Goal: Task Accomplishment & Management: Complete application form

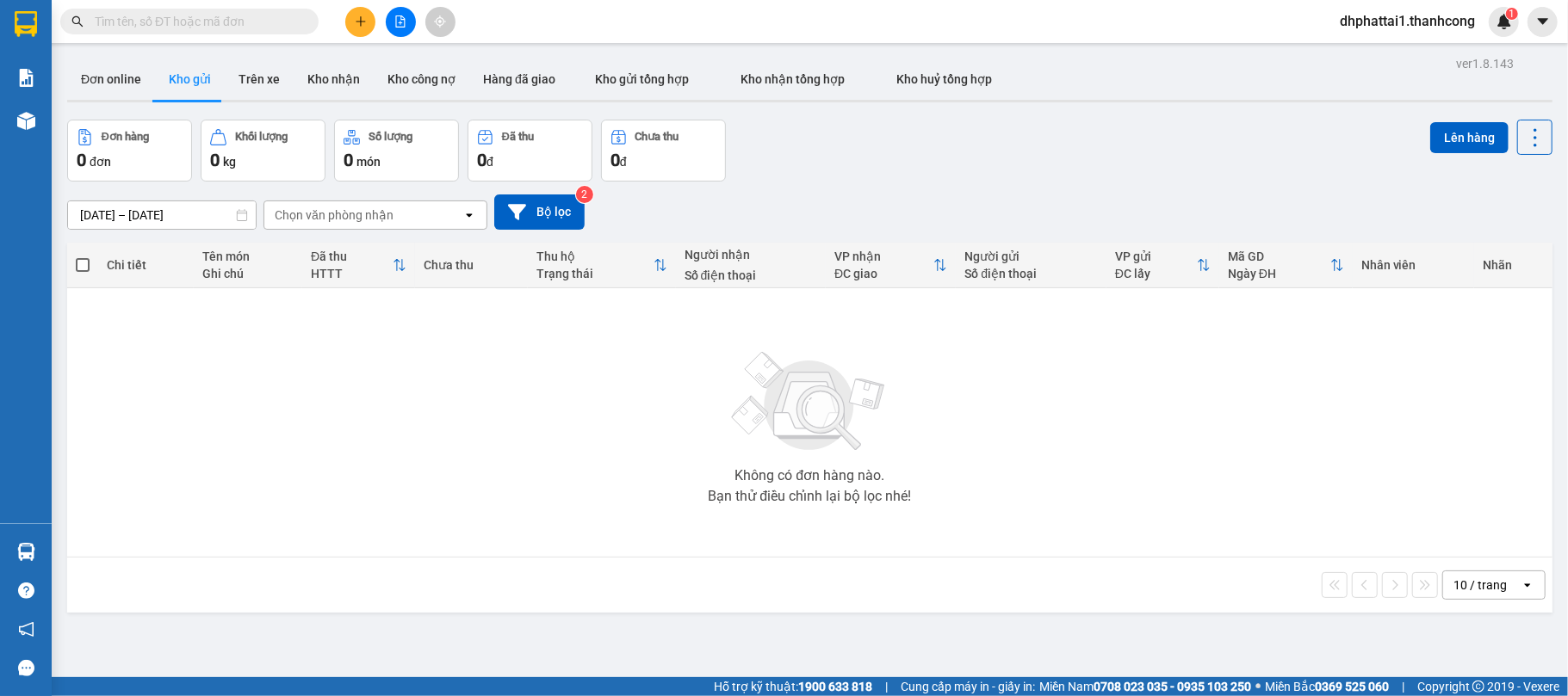
click at [366, 21] on icon "plus" at bounding box center [361, 21] width 12 height 12
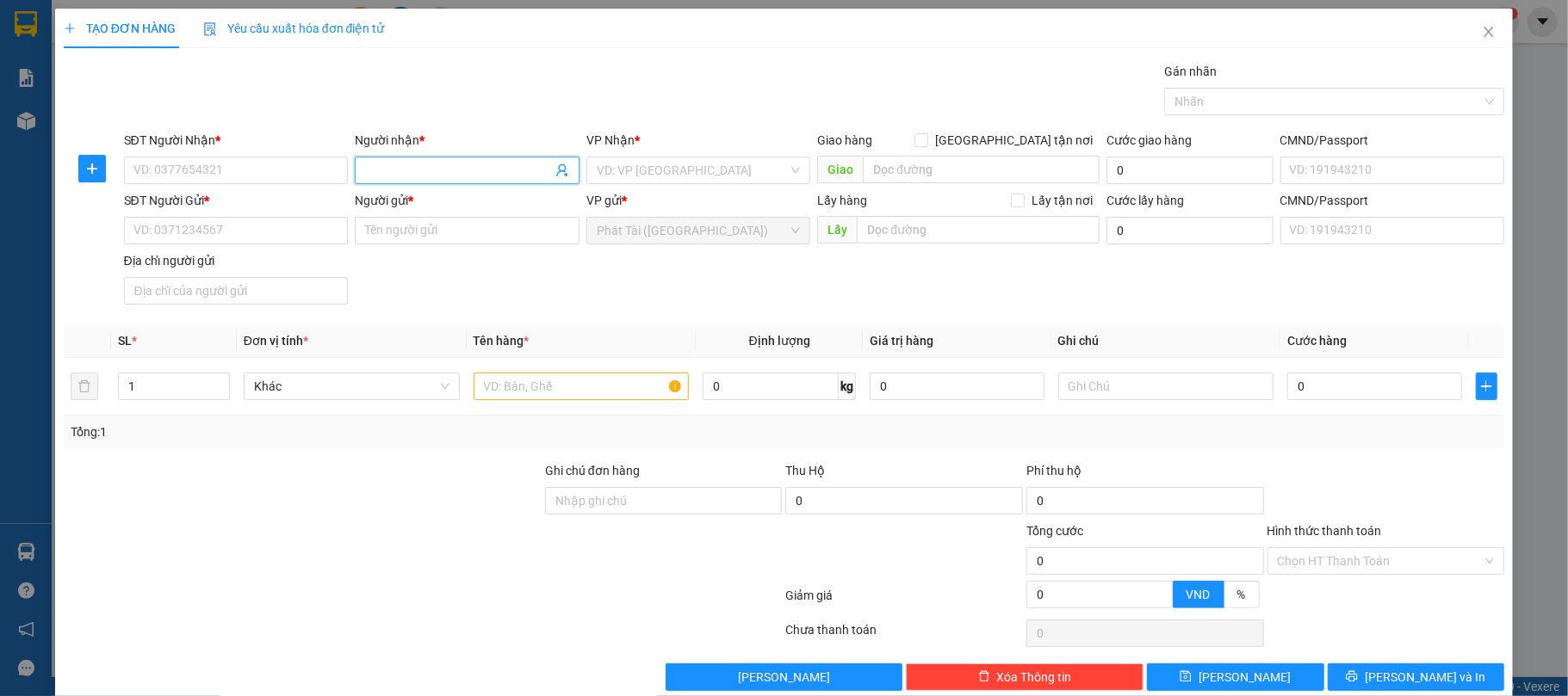
click at [365, 170] on input "Người nhận *" at bounding box center [458, 170] width 187 height 19
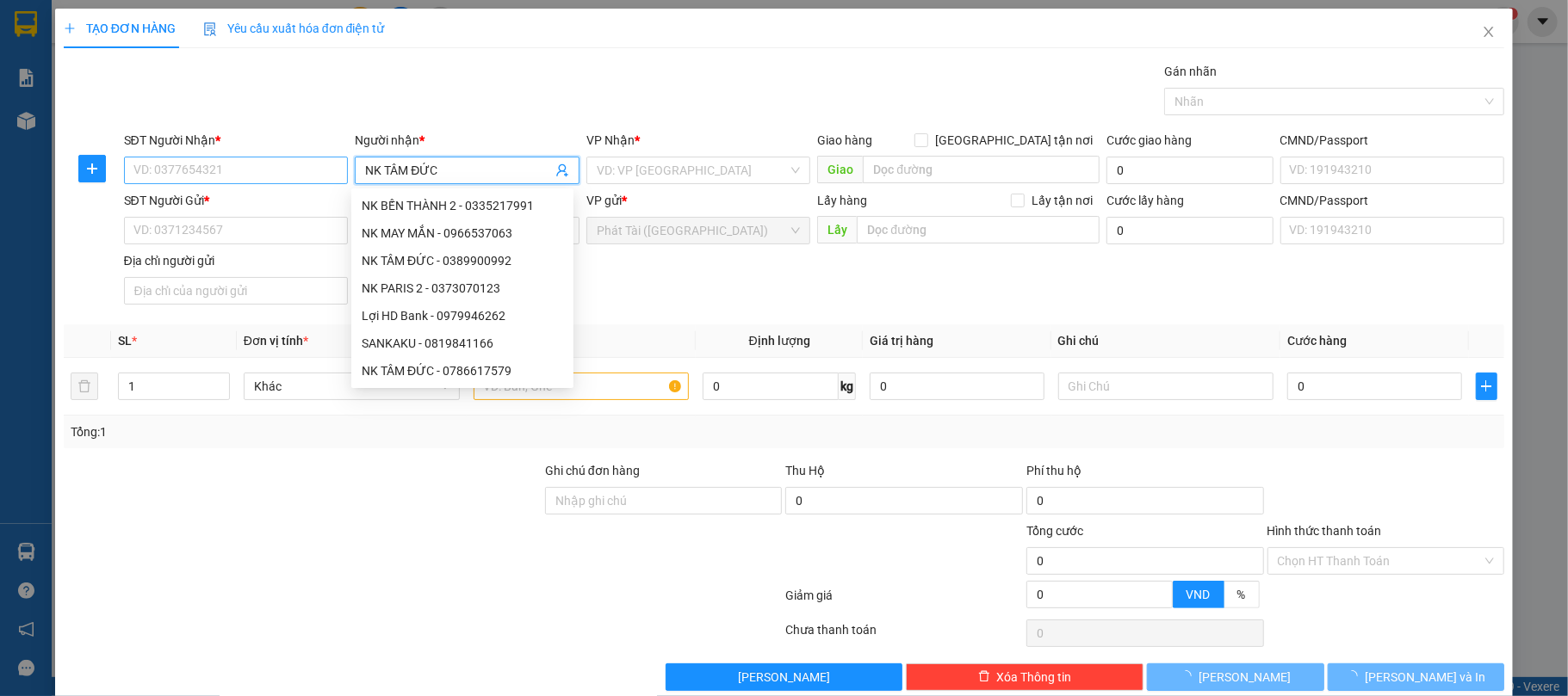
type input "NK TÂM ĐỨC"
click at [287, 163] on input "SĐT Người Nhận *" at bounding box center [236, 170] width 225 height 28
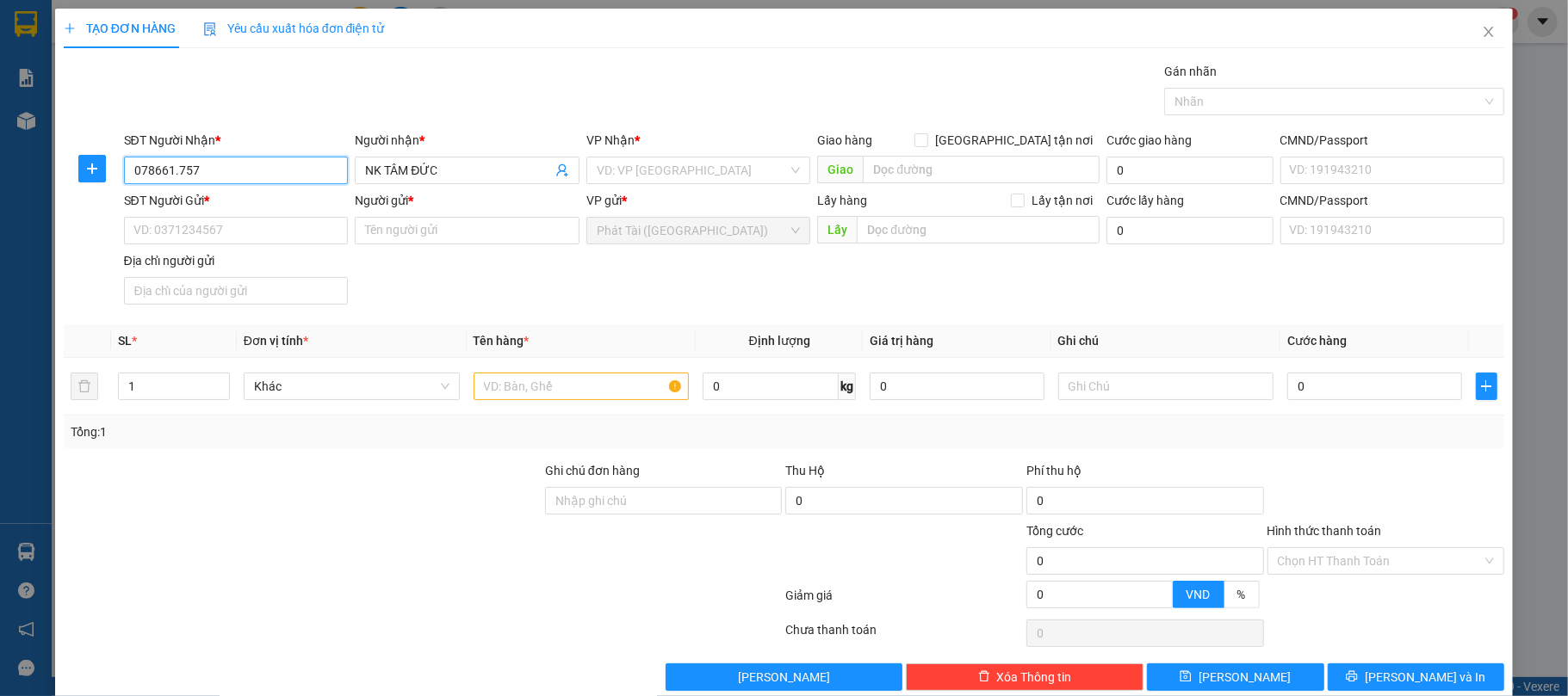
type input "078661.7579"
click at [177, 162] on input "078661.7579" at bounding box center [236, 170] width 225 height 28
click at [176, 166] on input "SĐT Người Nhận *" at bounding box center [236, 170] width 225 height 28
paste input "078.661.7579"
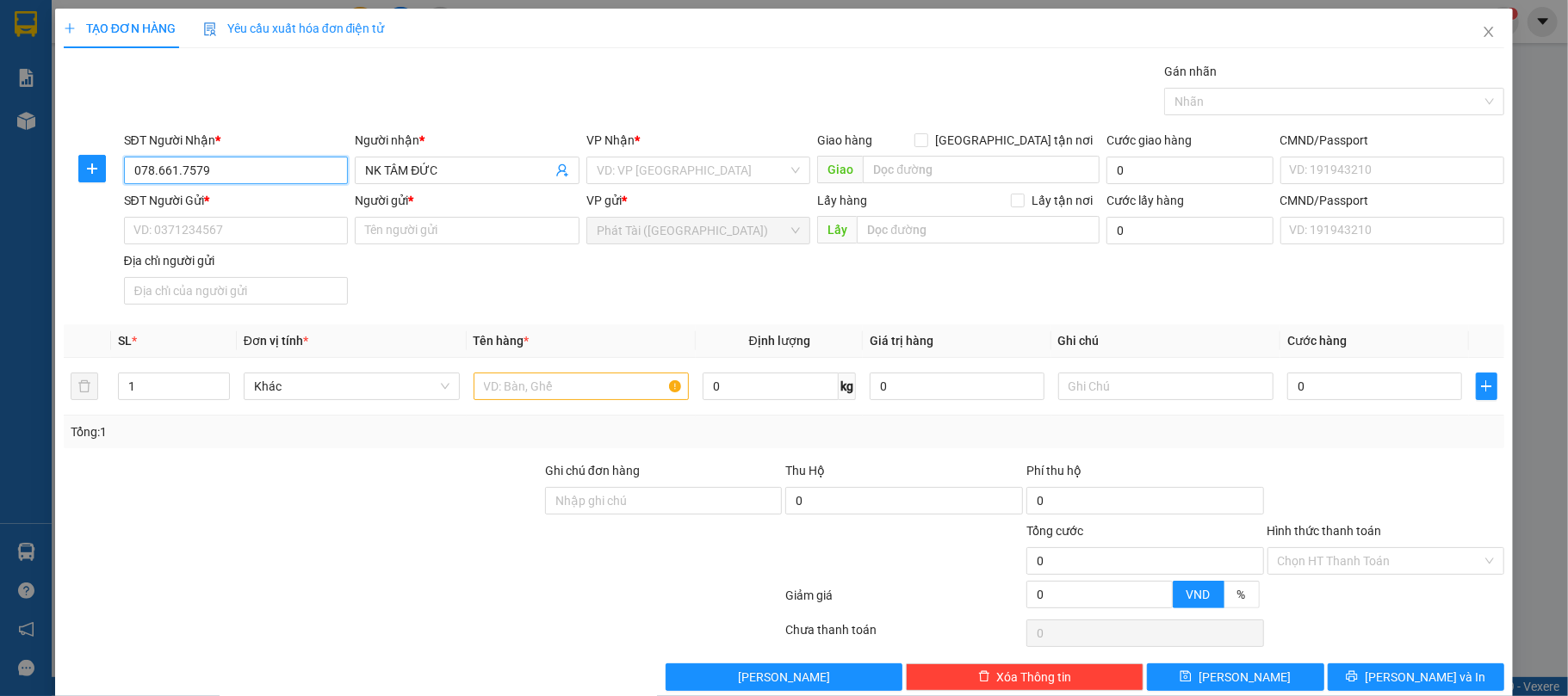
click at [155, 167] on input "078.661.7579" at bounding box center [236, 170] width 225 height 28
click at [176, 172] on input "078661.7579" at bounding box center [236, 170] width 225 height 28
type input "0786617579"
click at [676, 163] on input "search" at bounding box center [693, 170] width 192 height 26
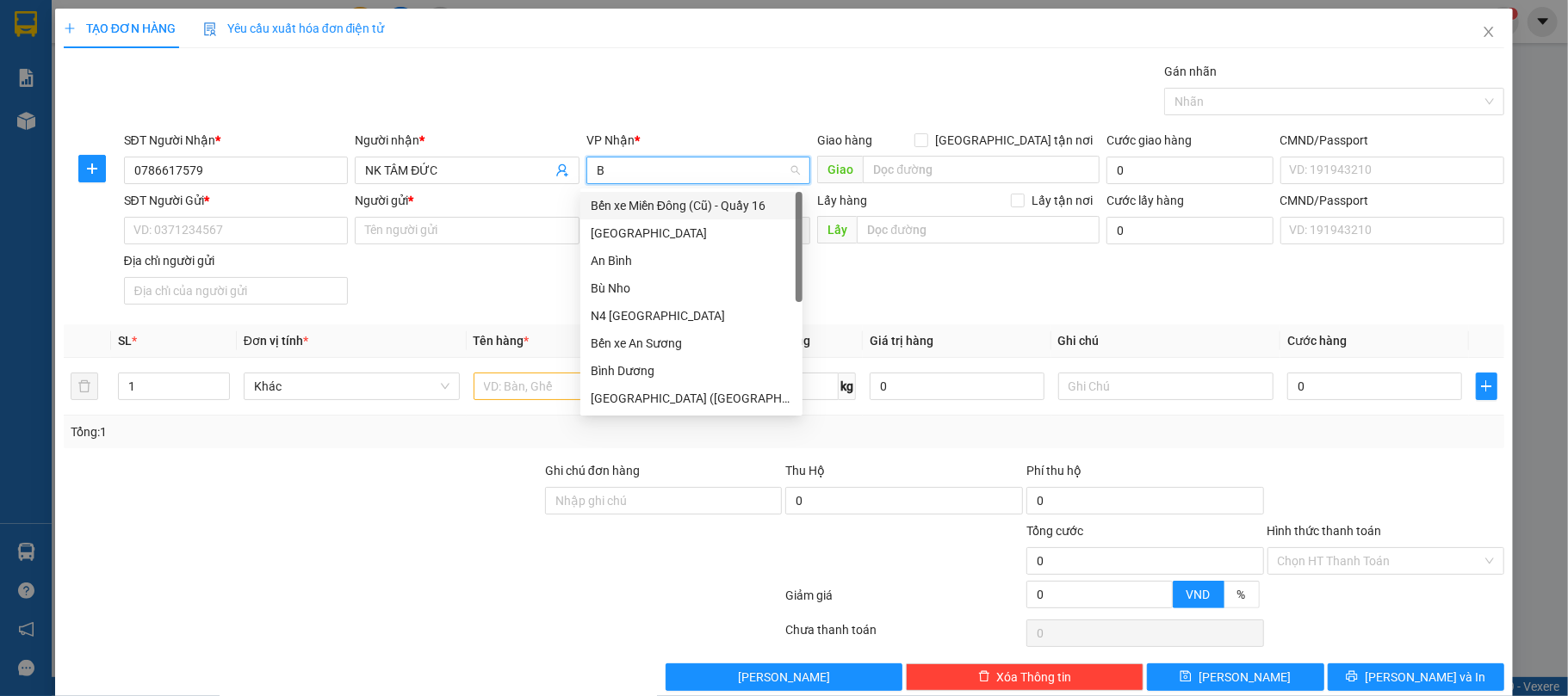
type input "BI"
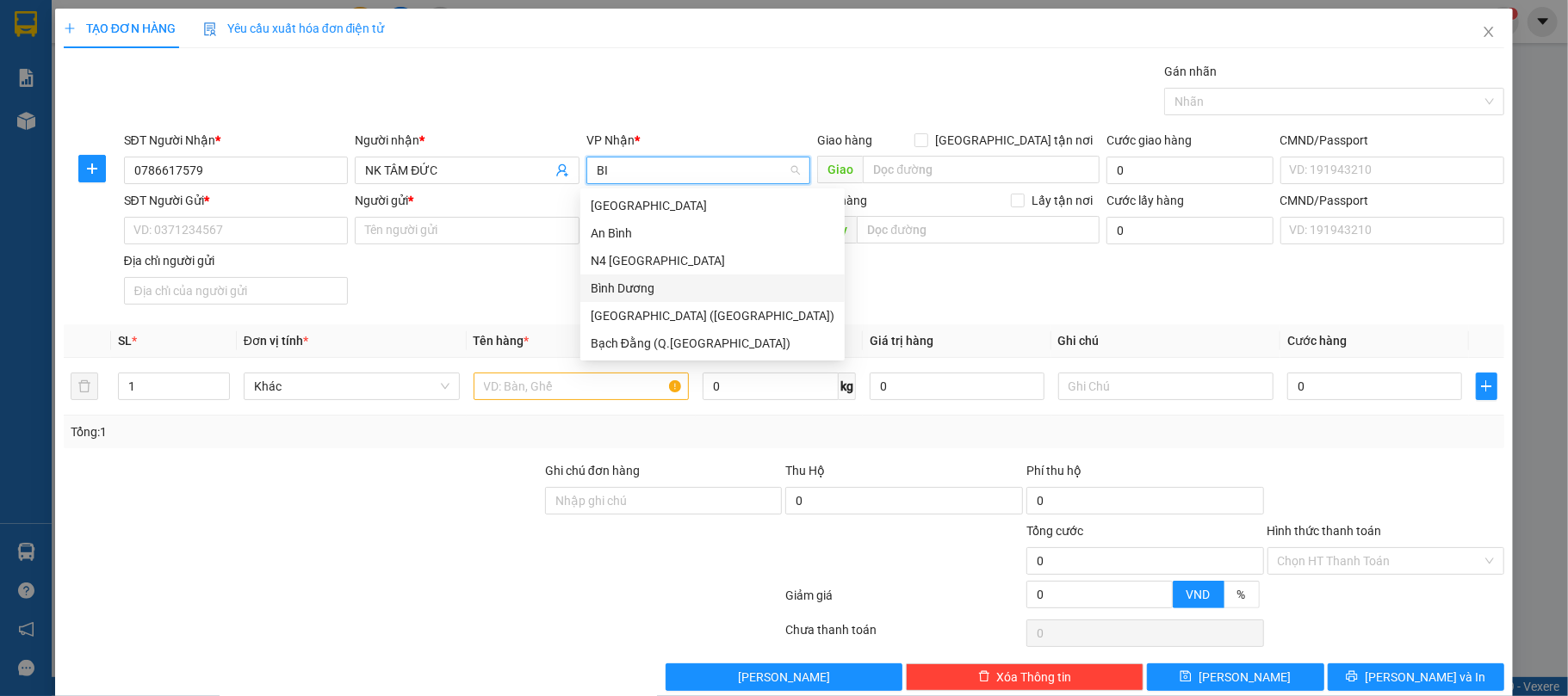
click at [672, 289] on div "Bình Dương" at bounding box center [712, 288] width 243 height 19
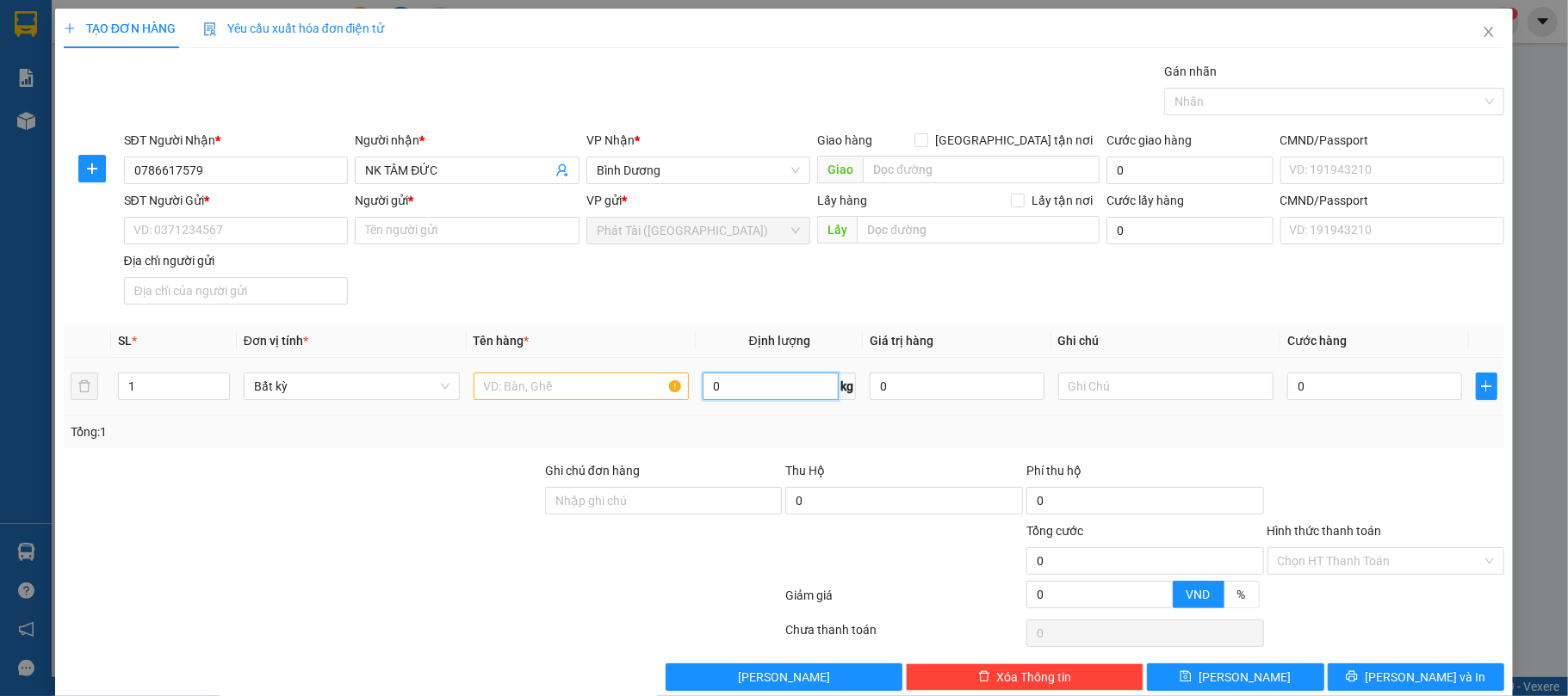
click at [743, 391] on input "0" at bounding box center [770, 386] width 136 height 28
type input "1"
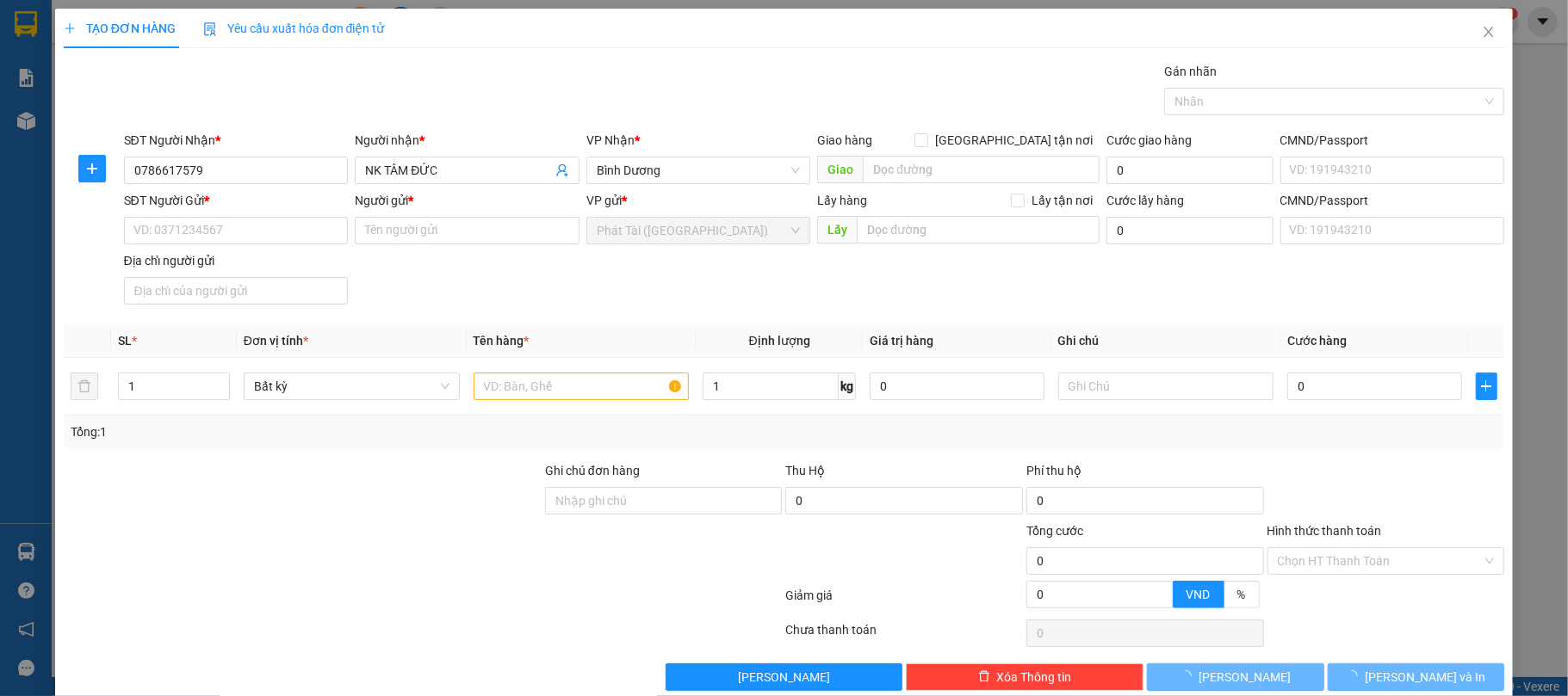
click at [673, 297] on div "SĐT Người Gửi * VD: 0371234567 Người gửi * Tên người gửi VP gửi * Phát Tài (Quậ…" at bounding box center [815, 251] width 1388 height 121
type input "30.000"
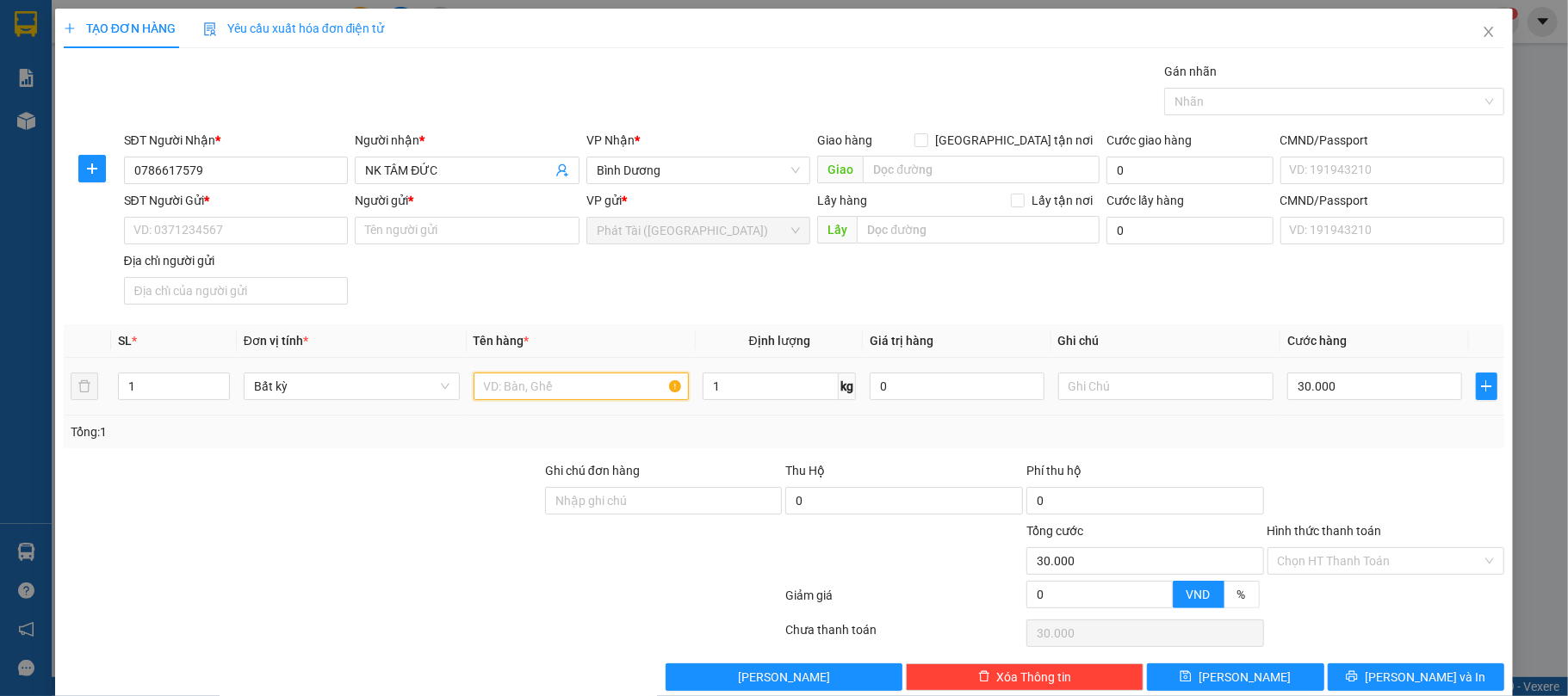
click at [593, 399] on input "text" at bounding box center [581, 386] width 216 height 28
type input "CATON"
drag, startPoint x: 517, startPoint y: 315, endPoint x: 493, endPoint y: 310, distance: 24.5
click at [518, 315] on div "Transit Pickup Surcharge Ids Transit Deliver Surcharge Ids Transit Deliver Surc…" at bounding box center [784, 376] width 1442 height 629
click at [380, 225] on input "Người gửi *" at bounding box center [466, 230] width 225 height 28
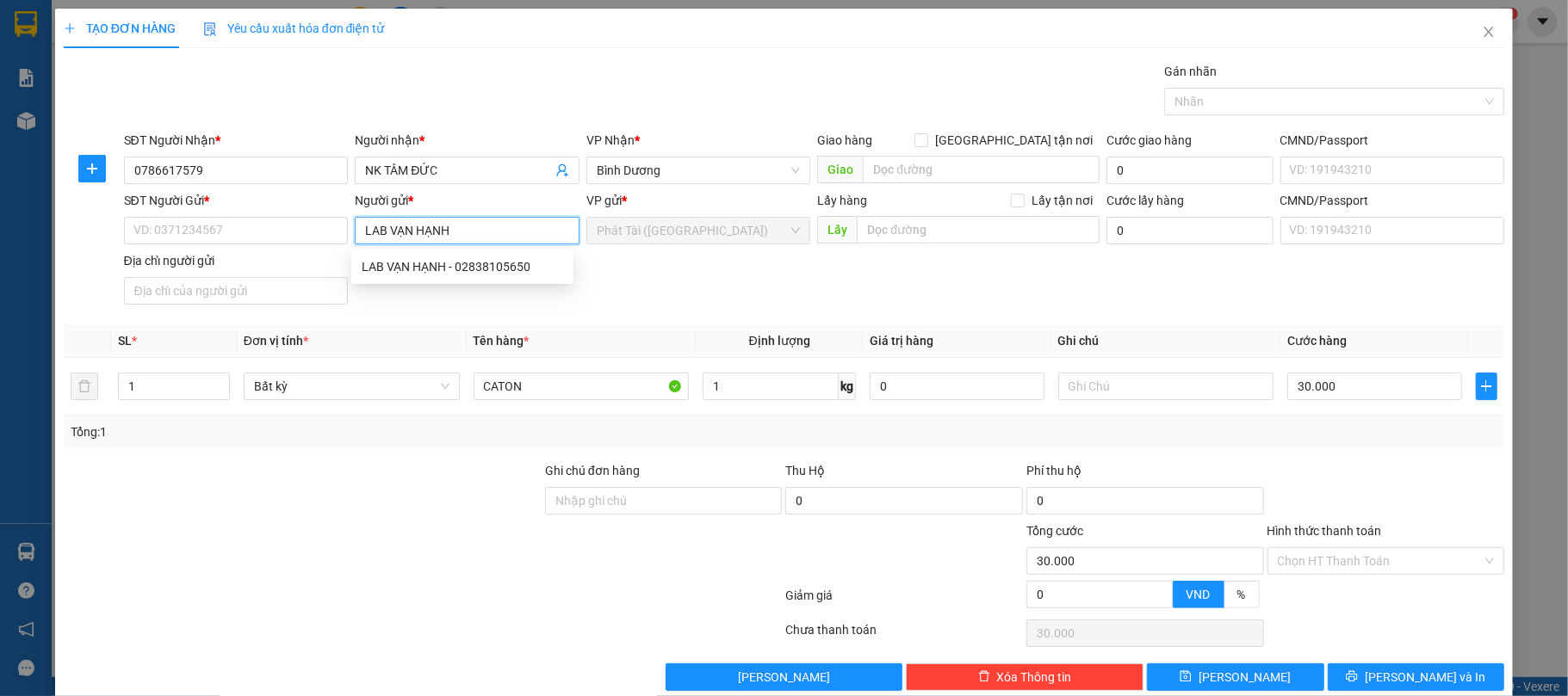
type input "LAB VẠN HẠNH"
click at [483, 108] on div "Gói vận chuyển * Tiêu chuẩn Gán nhãn Nhãn" at bounding box center [815, 92] width 1388 height 60
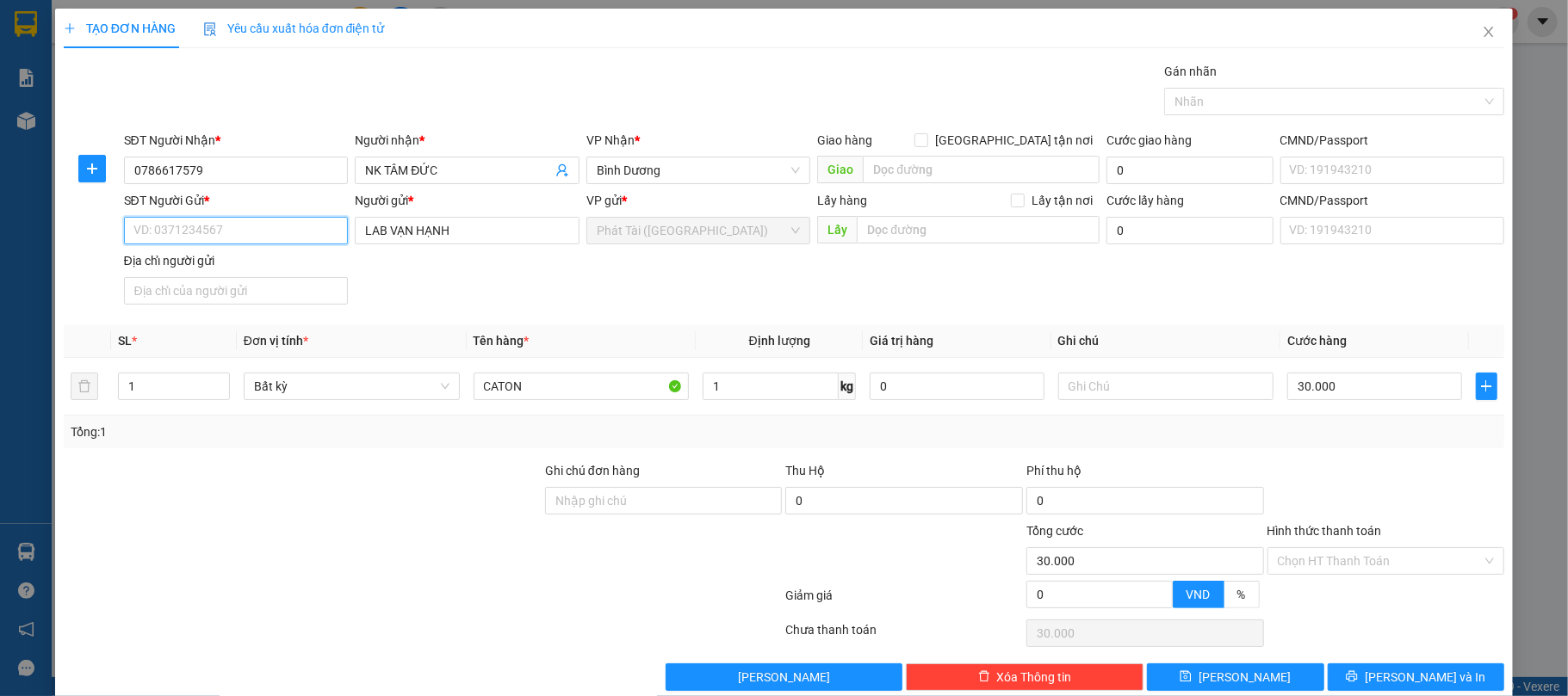
click at [184, 235] on input "SĐT Người Gửi *" at bounding box center [236, 230] width 225 height 28
paste input "0283.810.5650"
drag, startPoint x: 163, startPoint y: 232, endPoint x: 126, endPoint y: 241, distance: 38.1
click at [126, 241] on input "0283.810.5650" at bounding box center [236, 230] width 225 height 28
click at [165, 233] on input "0283.810.5650" at bounding box center [236, 230] width 225 height 28
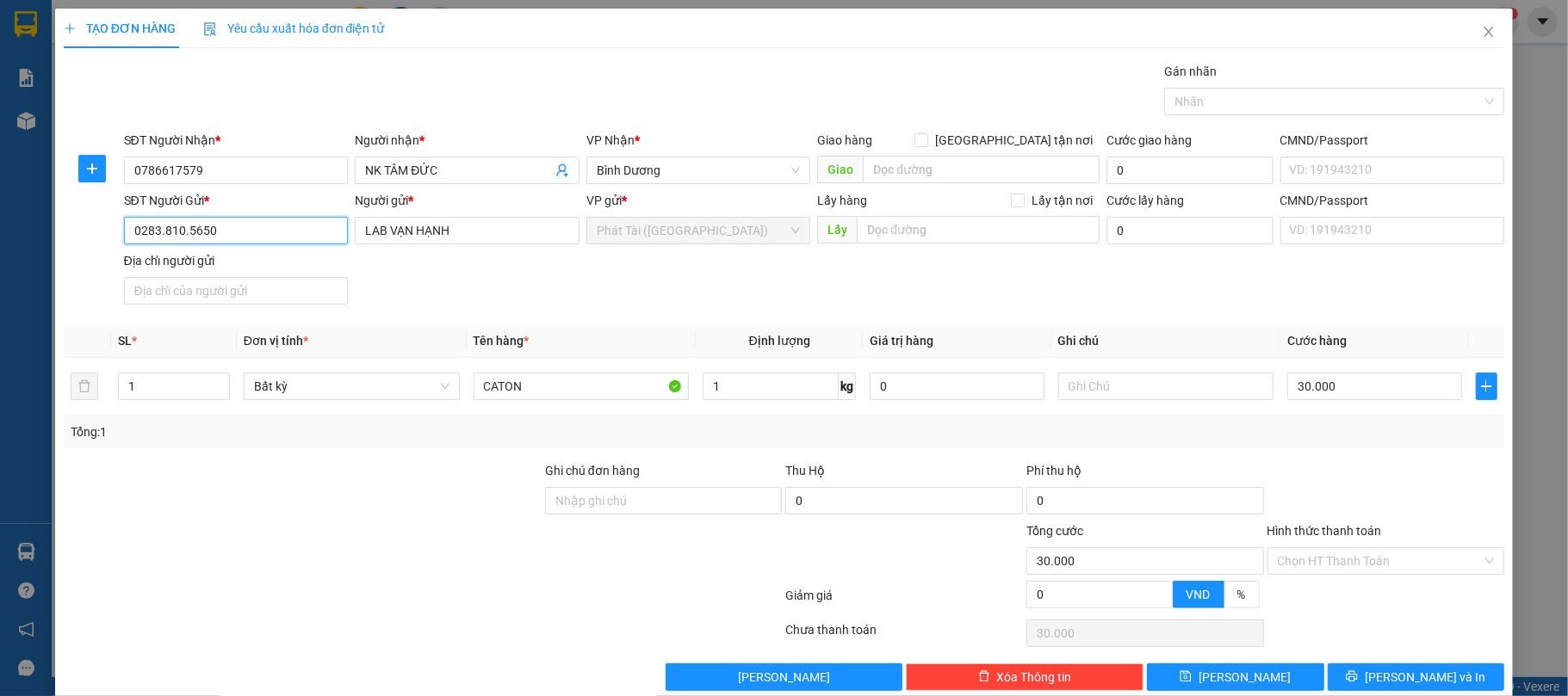
click at [160, 238] on input "0283.810.5650" at bounding box center [236, 230] width 225 height 28
click at [181, 232] on input "0283810.5650" at bounding box center [236, 230] width 225 height 28
type input "02838105650"
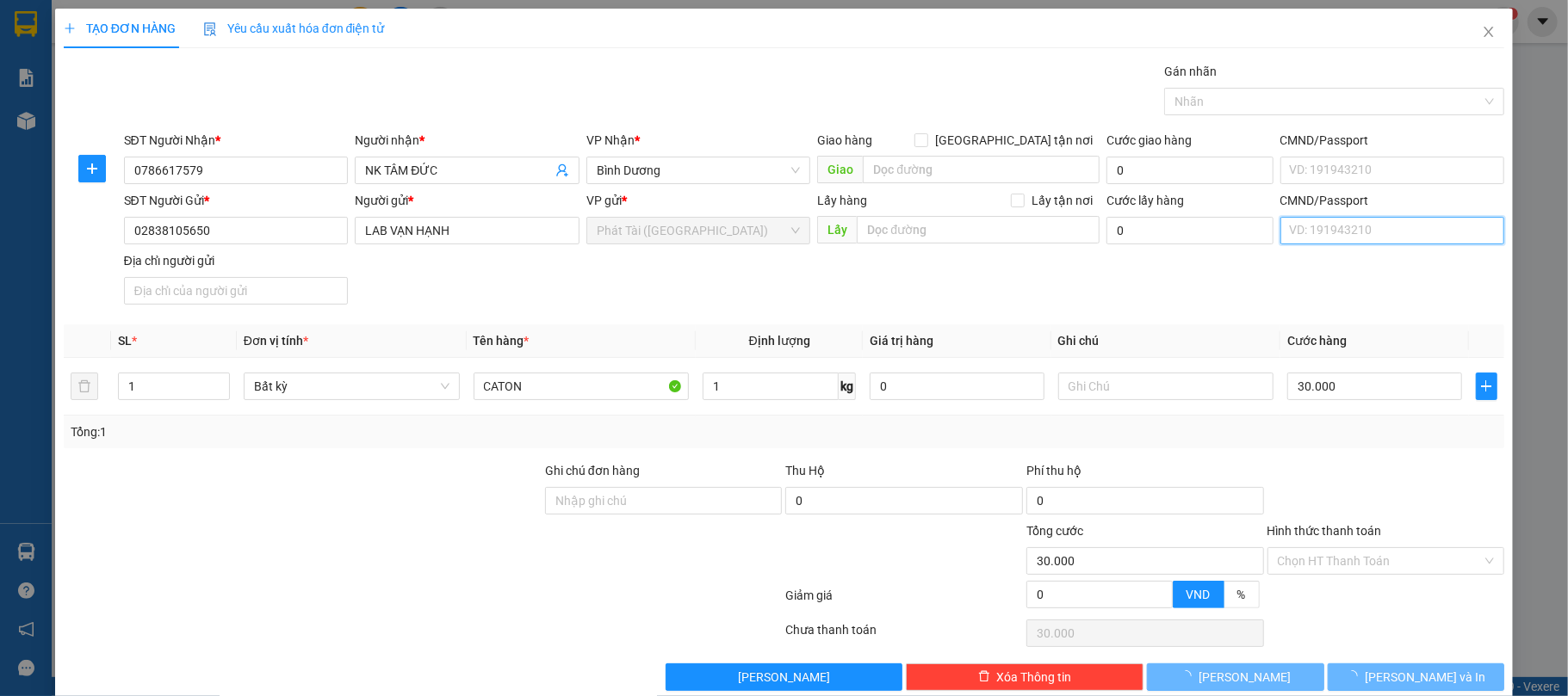
click at [1310, 231] on input "CMND/Passport" at bounding box center [1392, 230] width 225 height 28
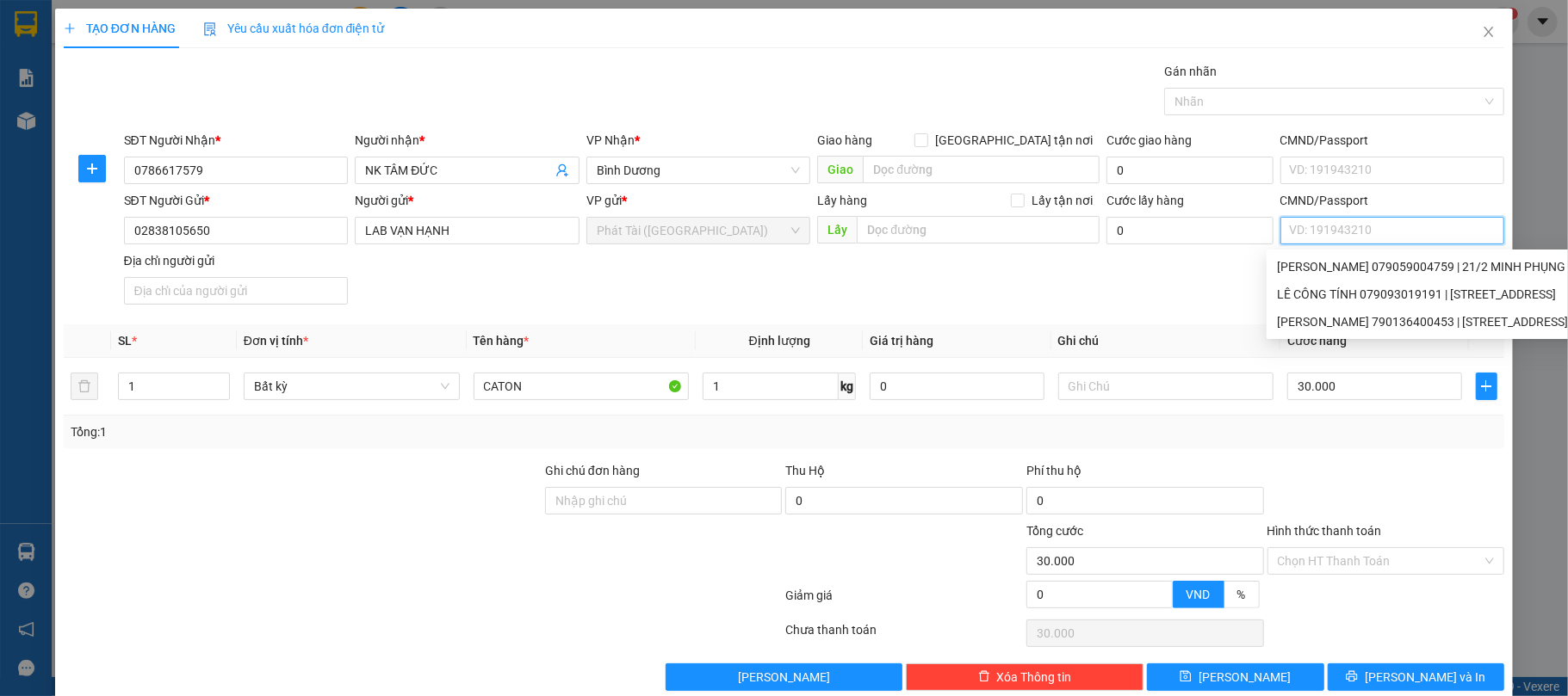
paste input "NGUYỄN TRẦN QUỐC VIỆT 079097022243"
type input "NGUYỄN TRẦN QUỐC VIỆT 079097022243"
click at [828, 260] on div "SĐT Người Gửi * 02838105650 Người gửi * LAB VẠN HẠNH VP gửi * Phát Tài (Quận 5)…" at bounding box center [815, 251] width 1388 height 121
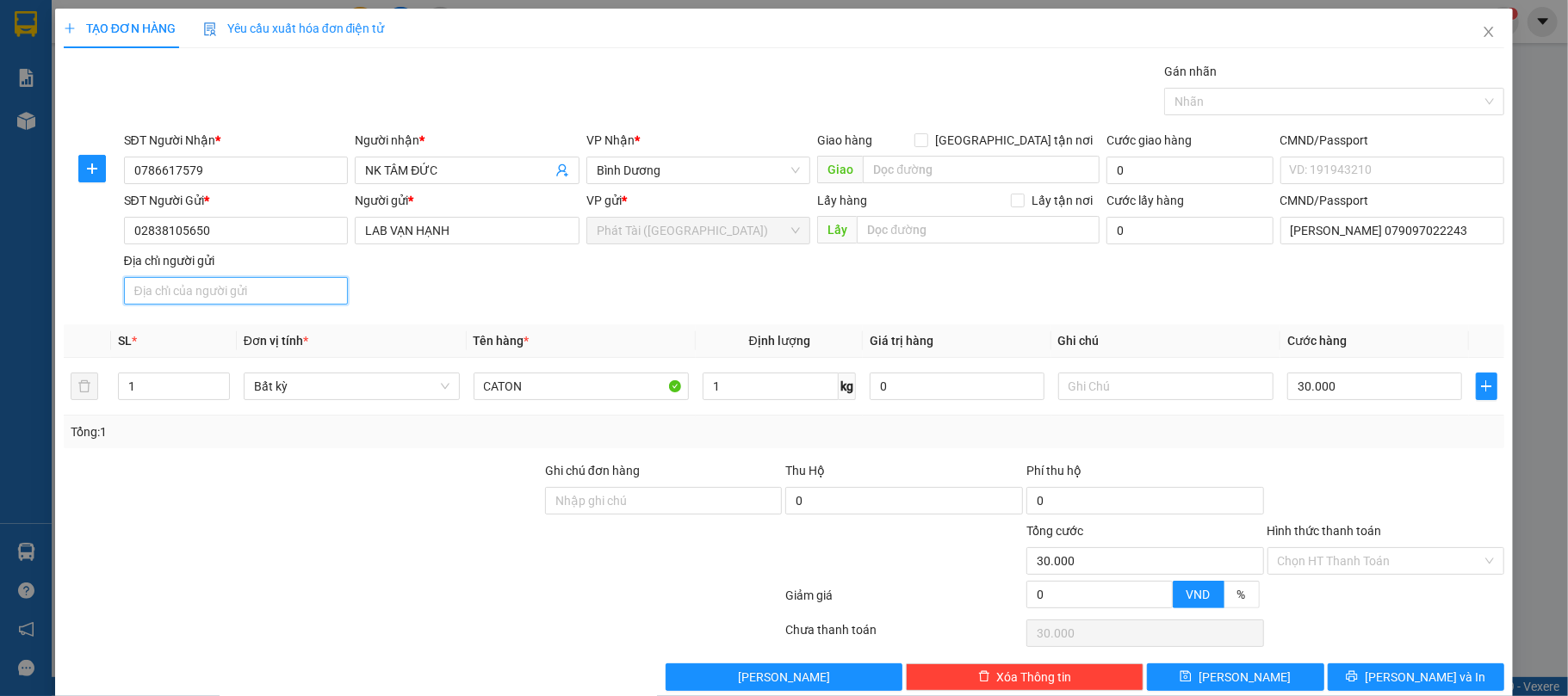
click at [262, 286] on input "Địa chỉ người gửi" at bounding box center [236, 290] width 225 height 28
paste input "116/30/33 BÙI TƯ TOÀN, AN LẠC, BÌNH TÂN, TP.HCM"
type input "116/30/33 BÙI TƯ TOÀN, AN LẠC, BÌNH TÂN, TP.HCM"
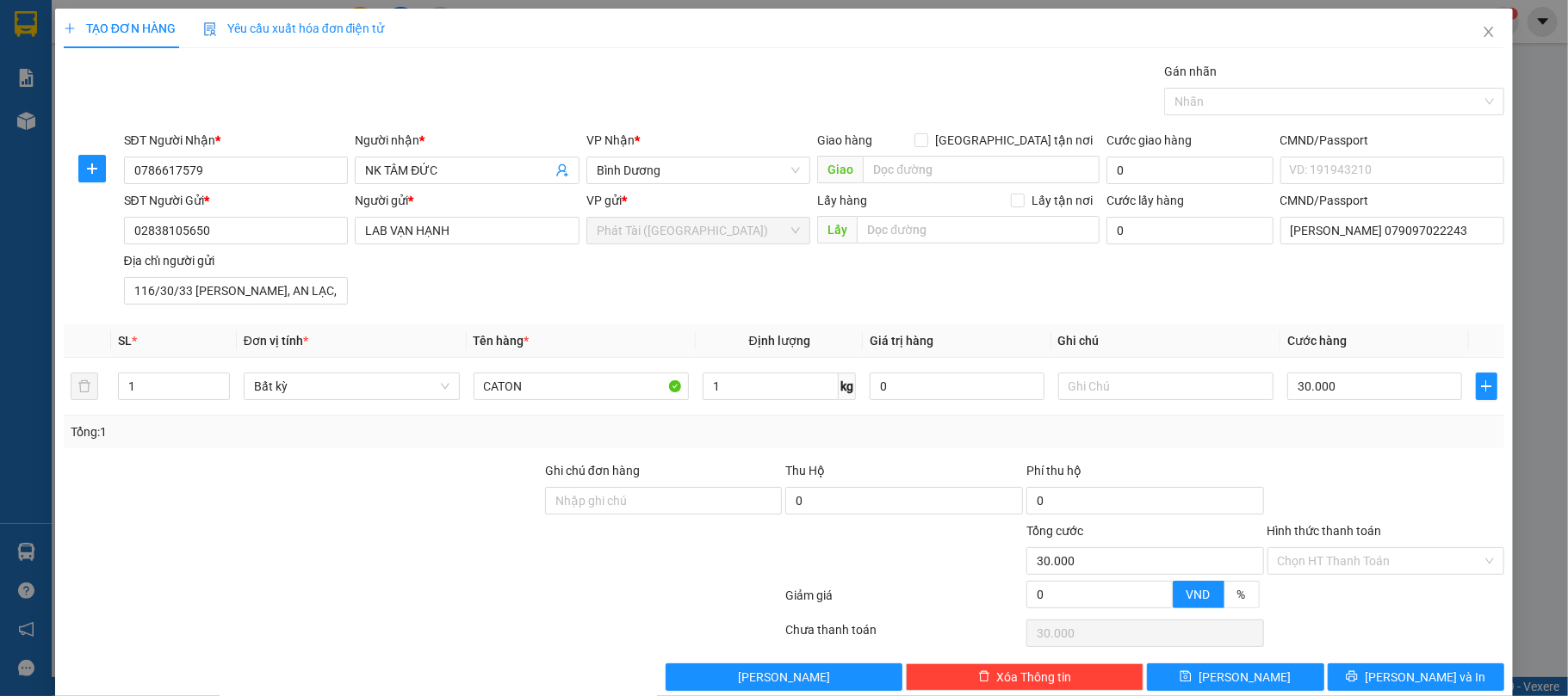
click at [465, 310] on div "SĐT Người Gửi * 02838105650 Người gửi * LAB VẠN HẠNH VP gửi * Phát Tài (Quận 5)…" at bounding box center [815, 251] width 1388 height 121
click at [1261, 671] on button "Lưu" at bounding box center [1236, 676] width 178 height 28
type input "0"
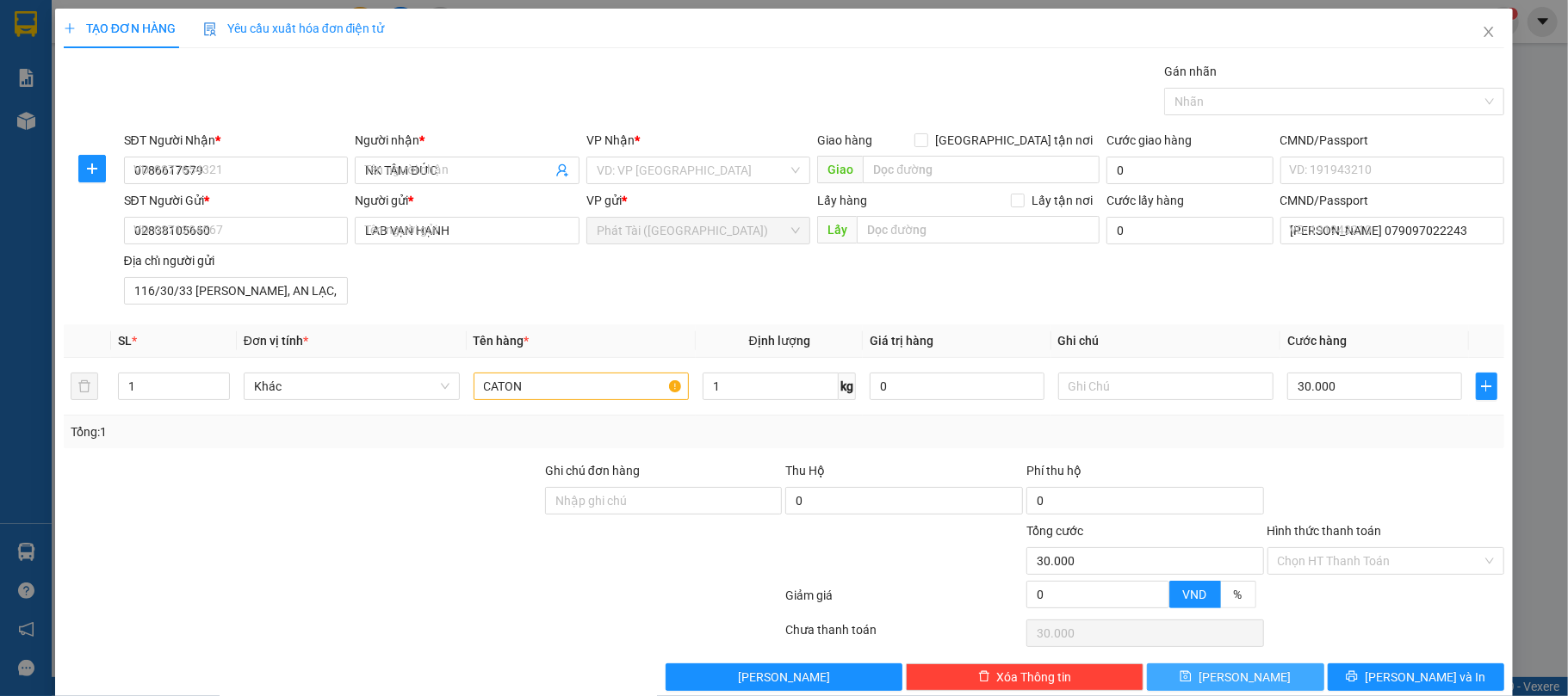
type input "0"
